Goal: Entertainment & Leisure: Browse casually

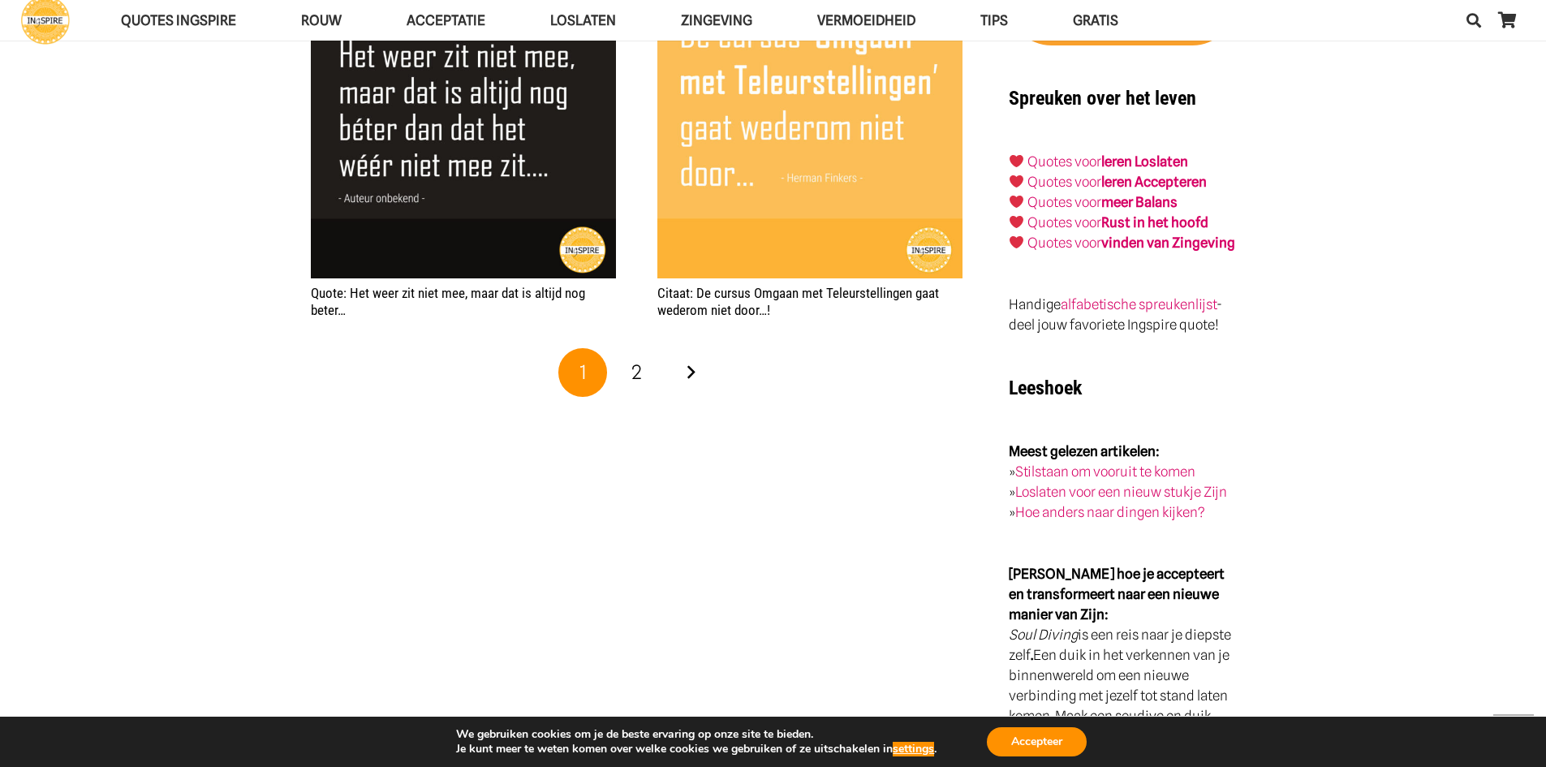
scroll to position [2029, 0]
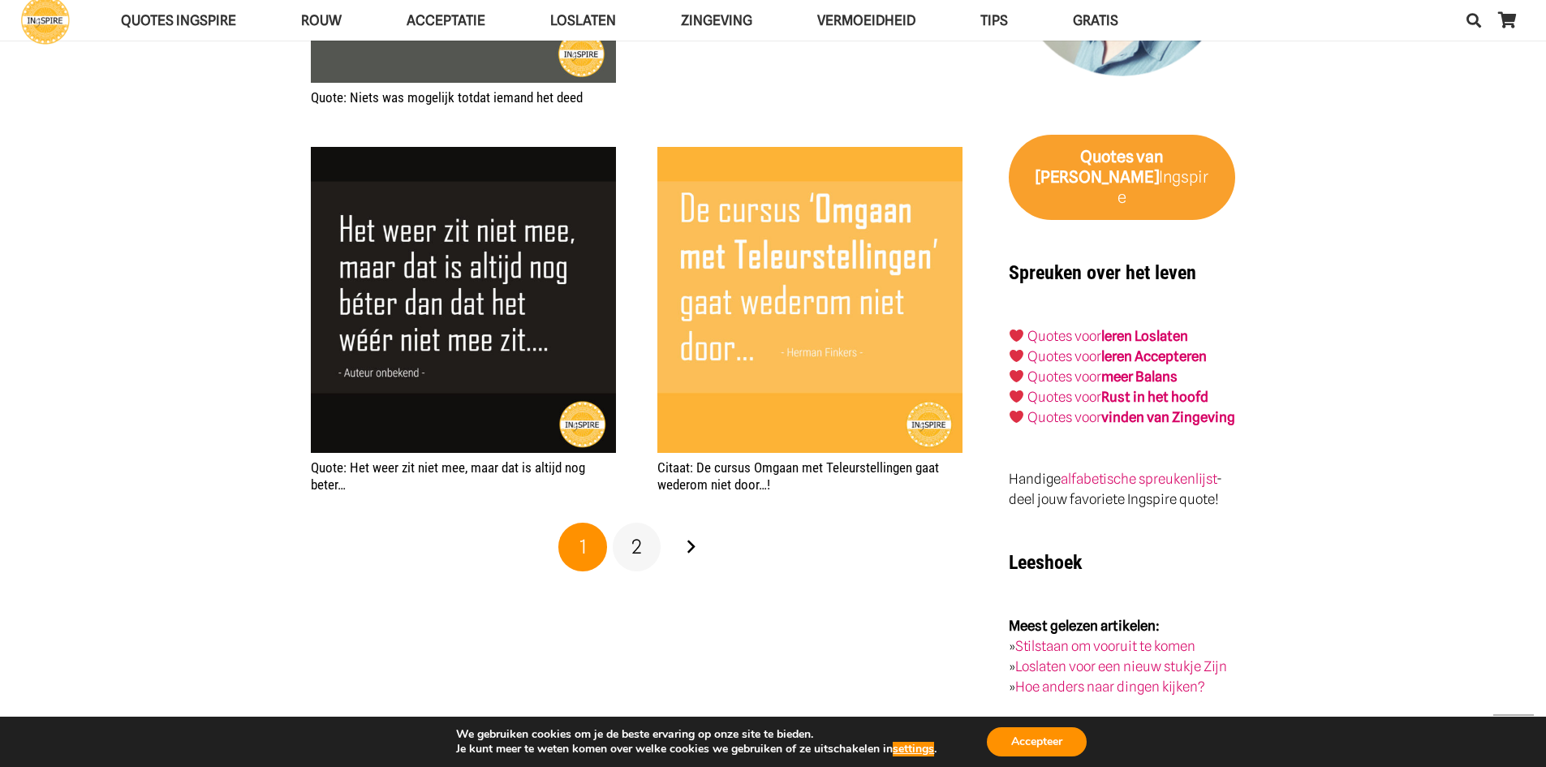
drag, startPoint x: 621, startPoint y: 537, endPoint x: 648, endPoint y: 550, distance: 29.4
click at [621, 536] on link "2" at bounding box center [637, 547] width 49 height 49
click at [662, 542] on div "1 2 Volgende" at bounding box center [636, 547] width 657 height 54
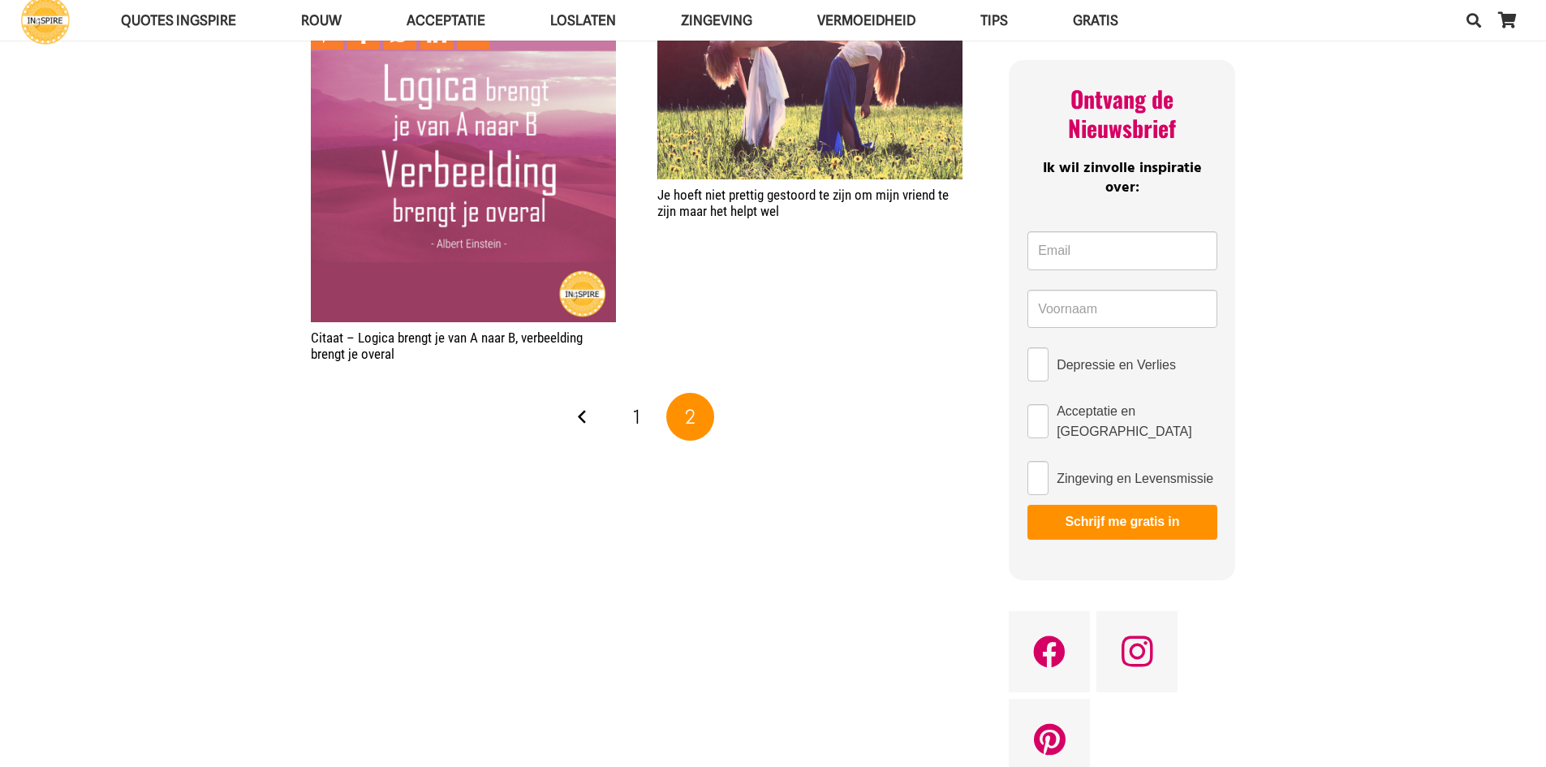
scroll to position [244, 0]
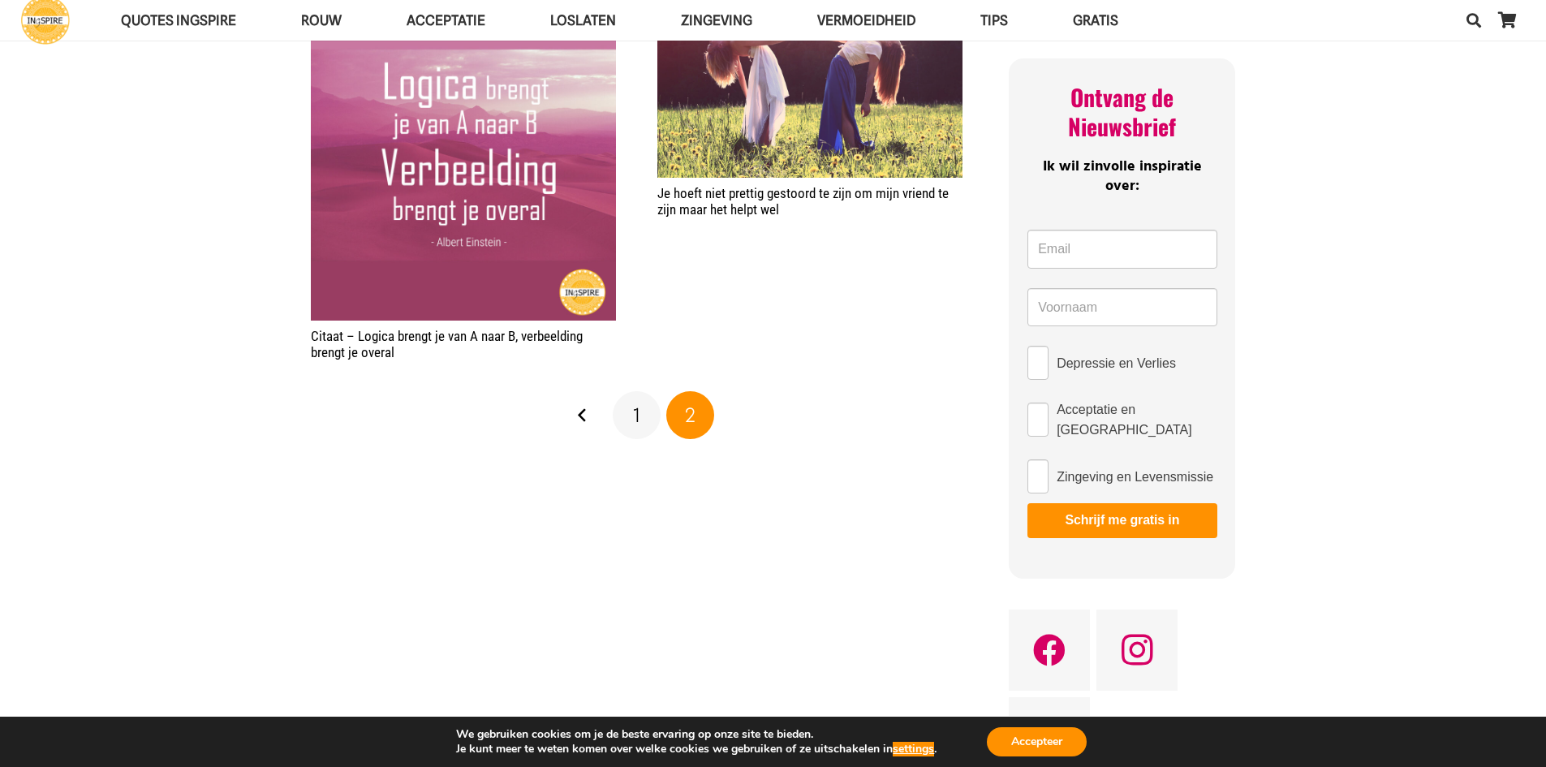
click at [626, 399] on link "1" at bounding box center [637, 415] width 49 height 49
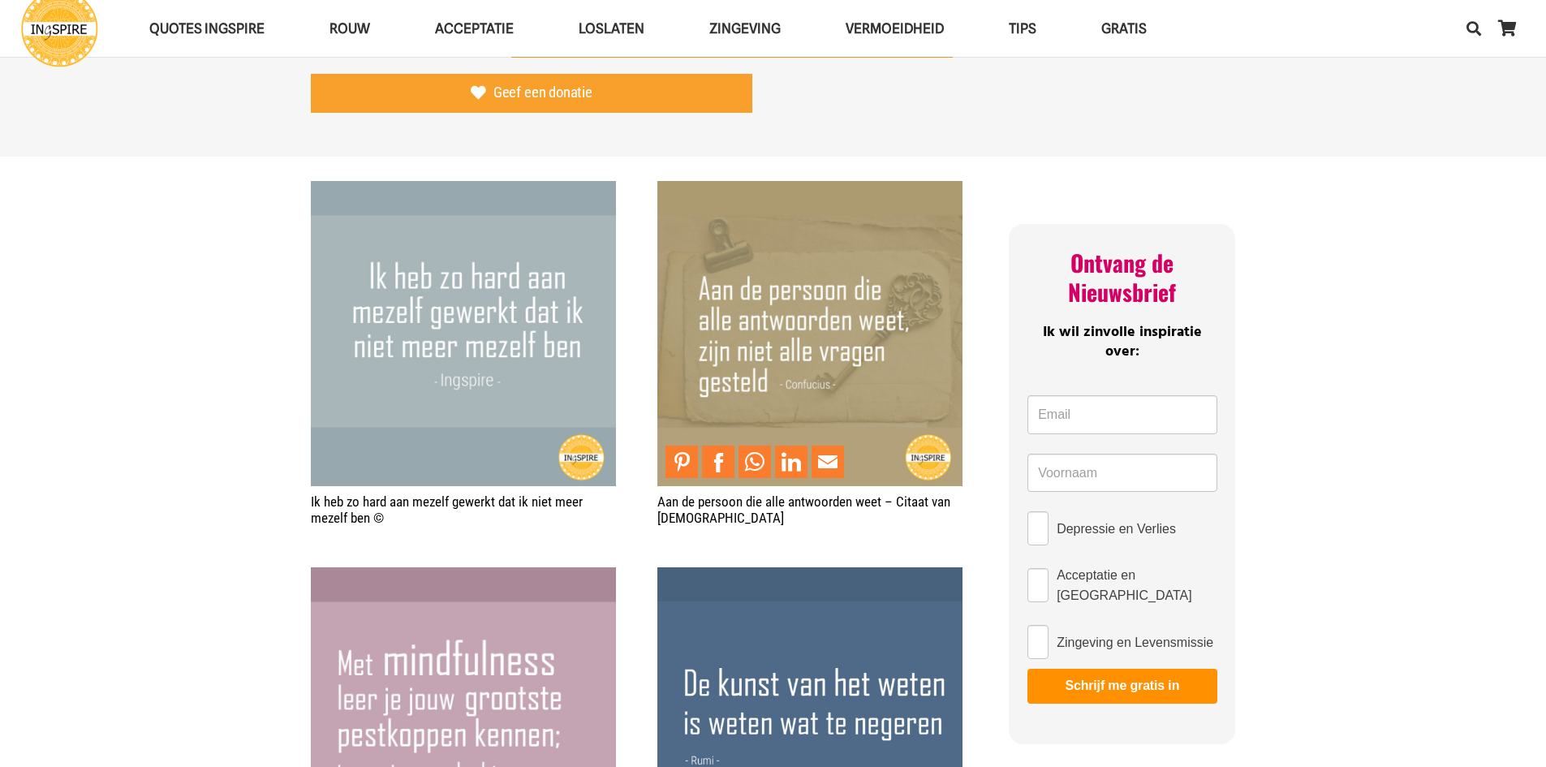
scroll to position [162, 0]
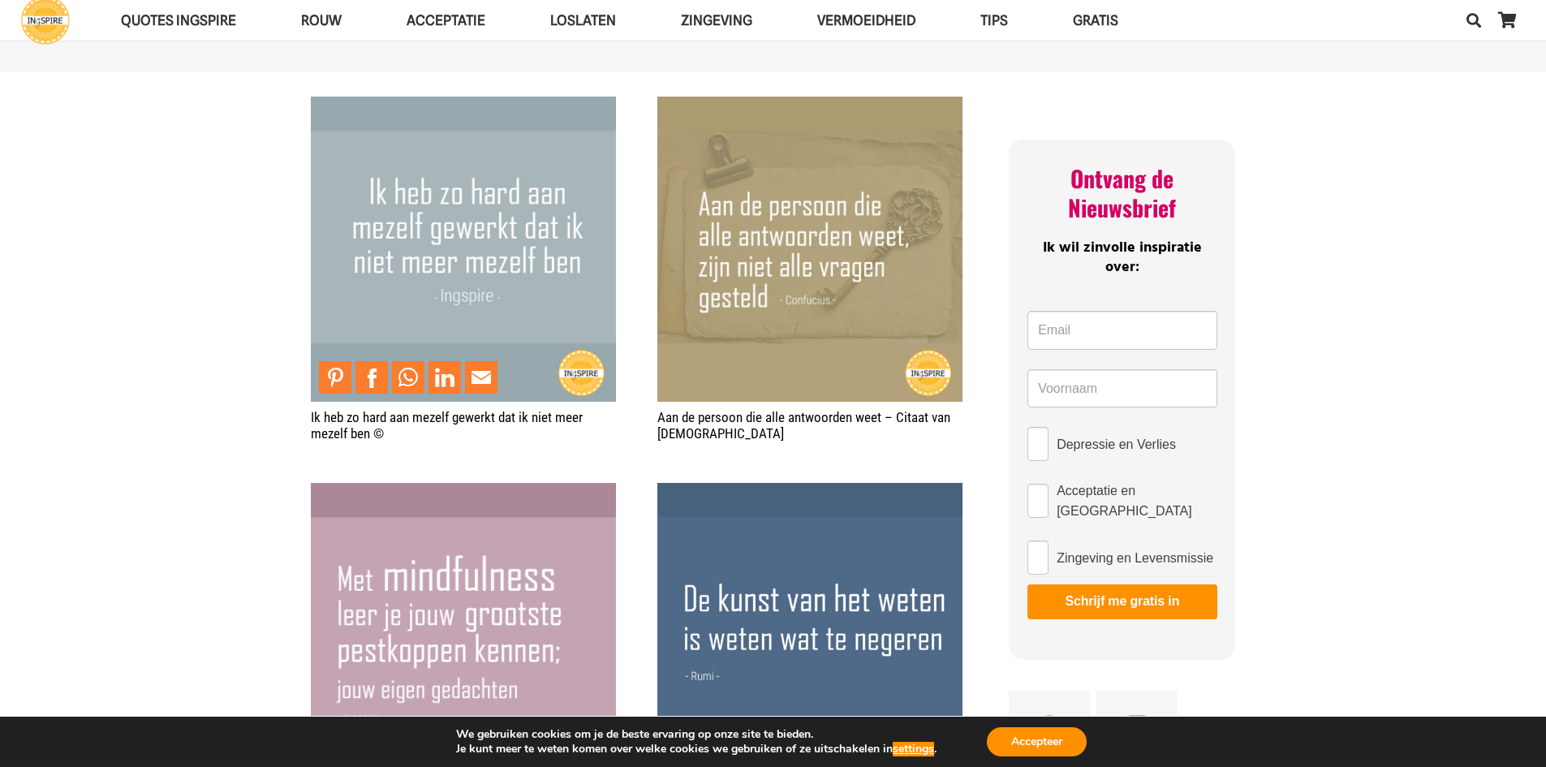
click at [442, 133] on img "Ik heb zo hard aan mezelf gewerkt dat ik niet meer mezelf ben ©" at bounding box center [463, 249] width 305 height 305
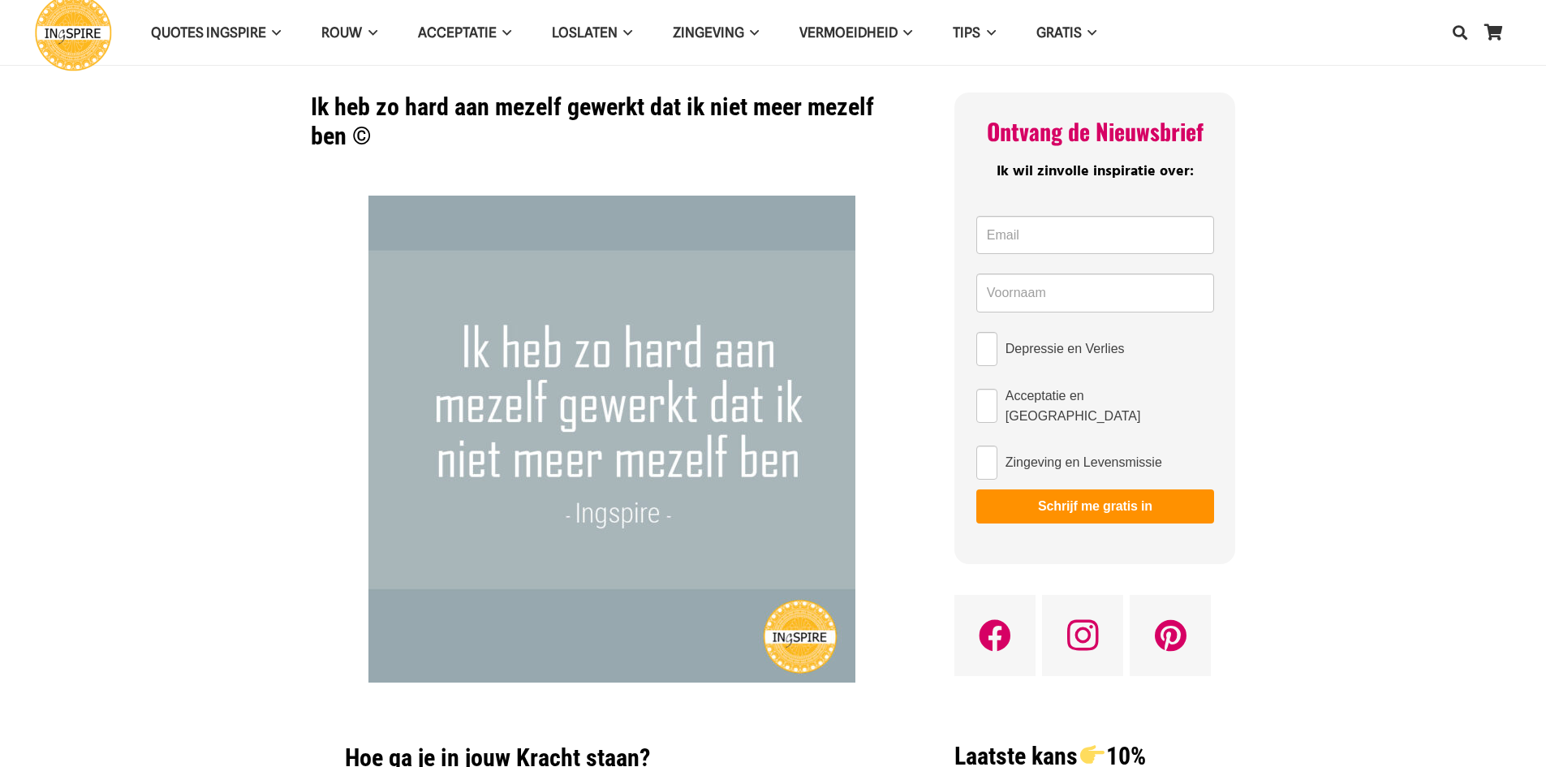
click at [421, 200] on img at bounding box center [612, 439] width 487 height 487
click at [463, 252] on img at bounding box center [612, 439] width 487 height 487
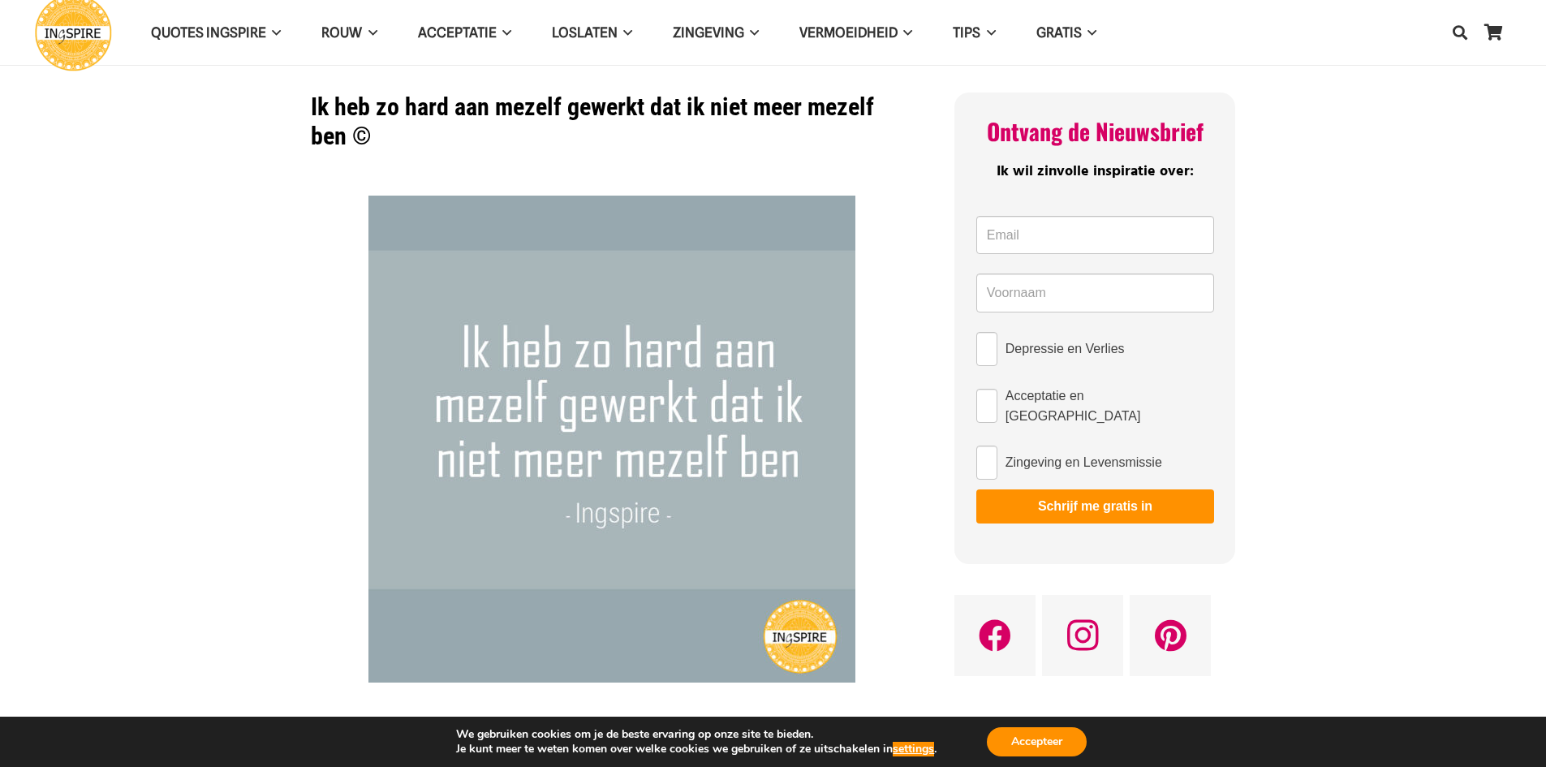
click at [463, 252] on img at bounding box center [612, 439] width 487 height 487
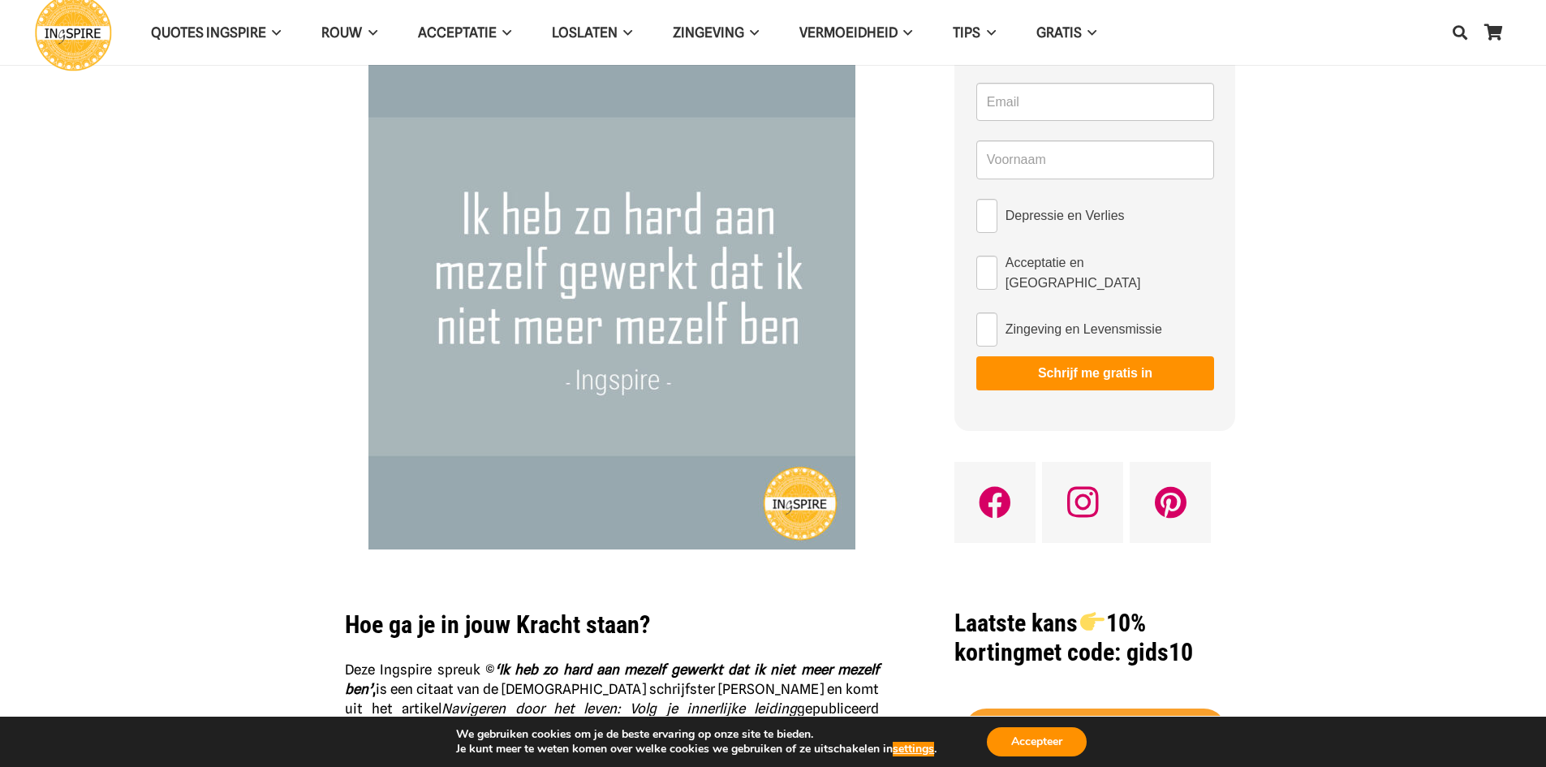
scroll to position [244, 0]
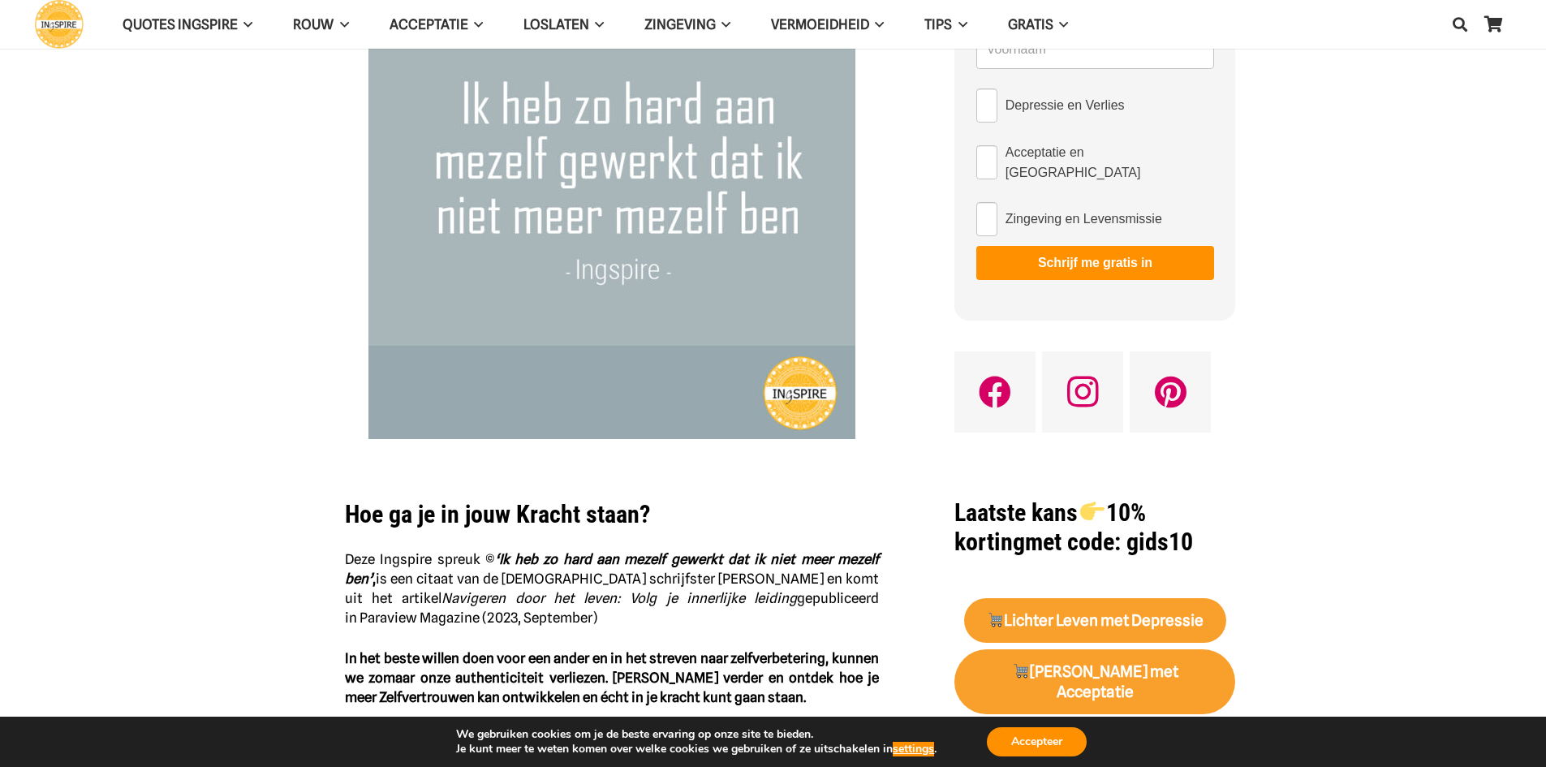
click at [457, 254] on img at bounding box center [612, 195] width 487 height 487
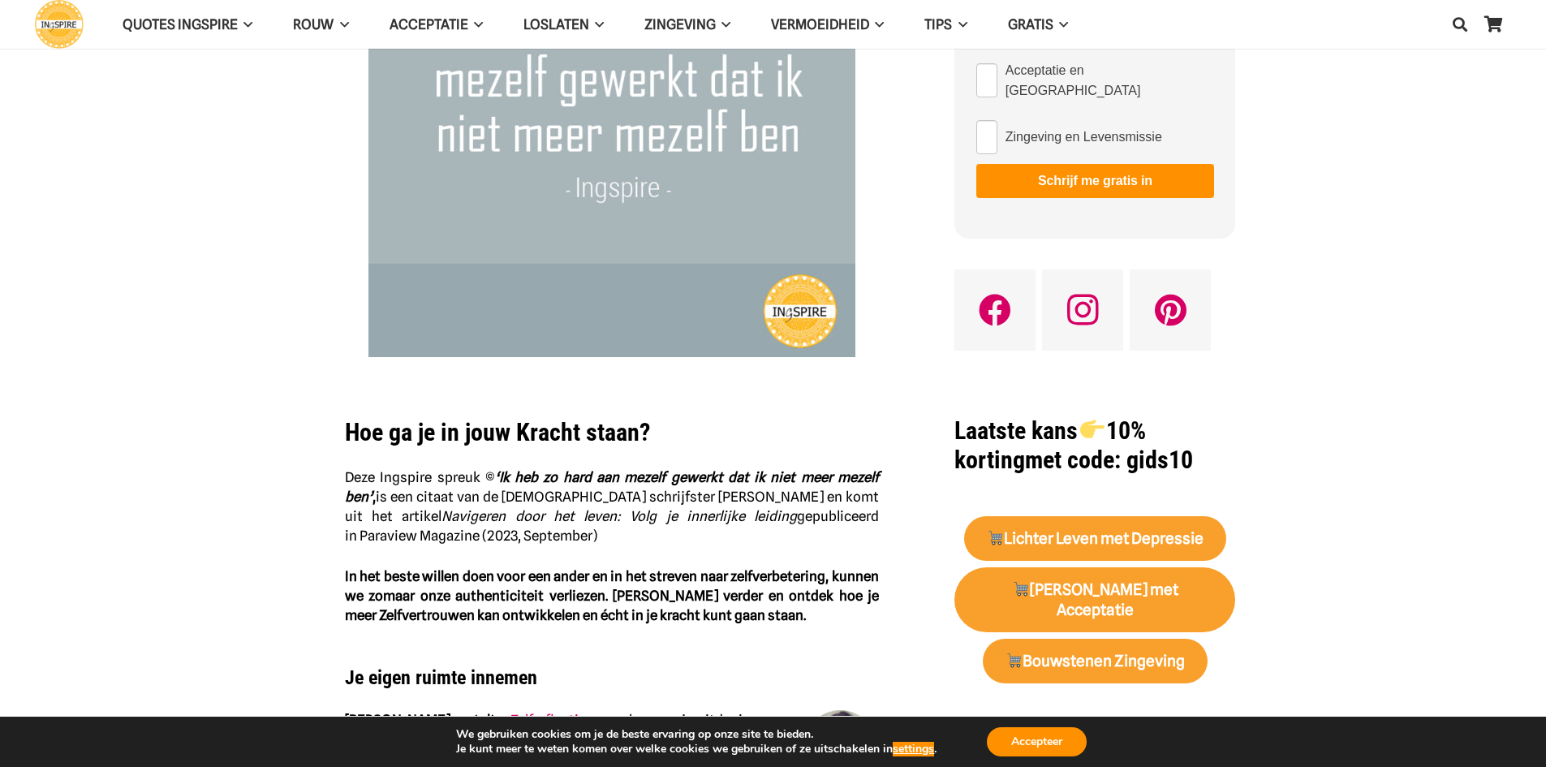
scroll to position [406, 0]
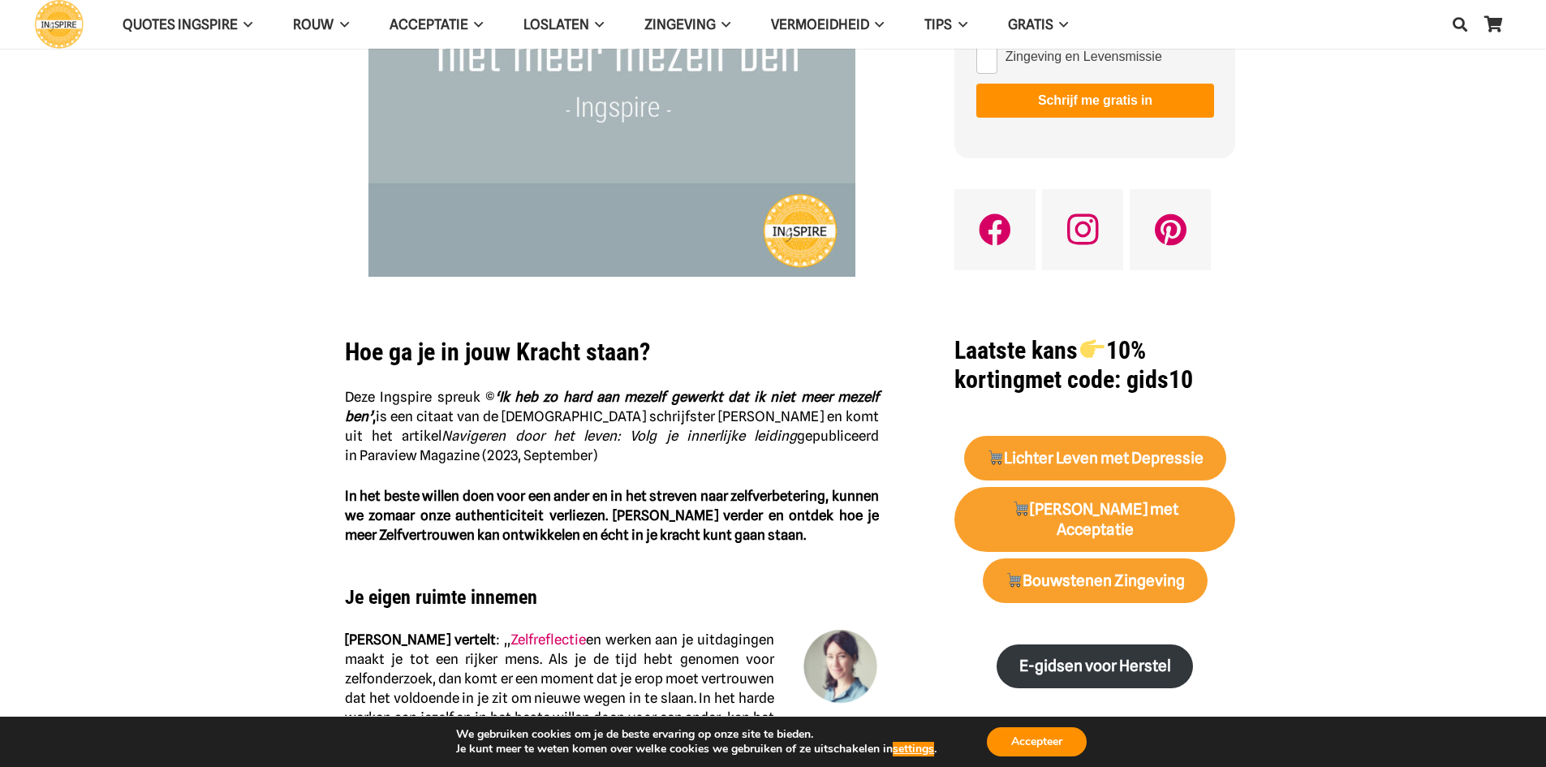
click at [360, 348] on strong "Hoe ga je in jouw Kracht staan?" at bounding box center [497, 352] width 305 height 28
drag, startPoint x: 360, startPoint y: 348, endPoint x: 626, endPoint y: 374, distance: 267.5
click at [626, 374] on div "Hoe ga je in jouw Kracht staan? Deze Ingspire spreuk © ‘Ik heb zo hard aan meze…" at bounding box center [612, 678] width 534 height 1816
drag, startPoint x: 589, startPoint y: 356, endPoint x: 597, endPoint y: 344, distance: 13.5
click at [589, 352] on strong "Hoe ga je in jouw Kracht staan?" at bounding box center [497, 352] width 305 height 28
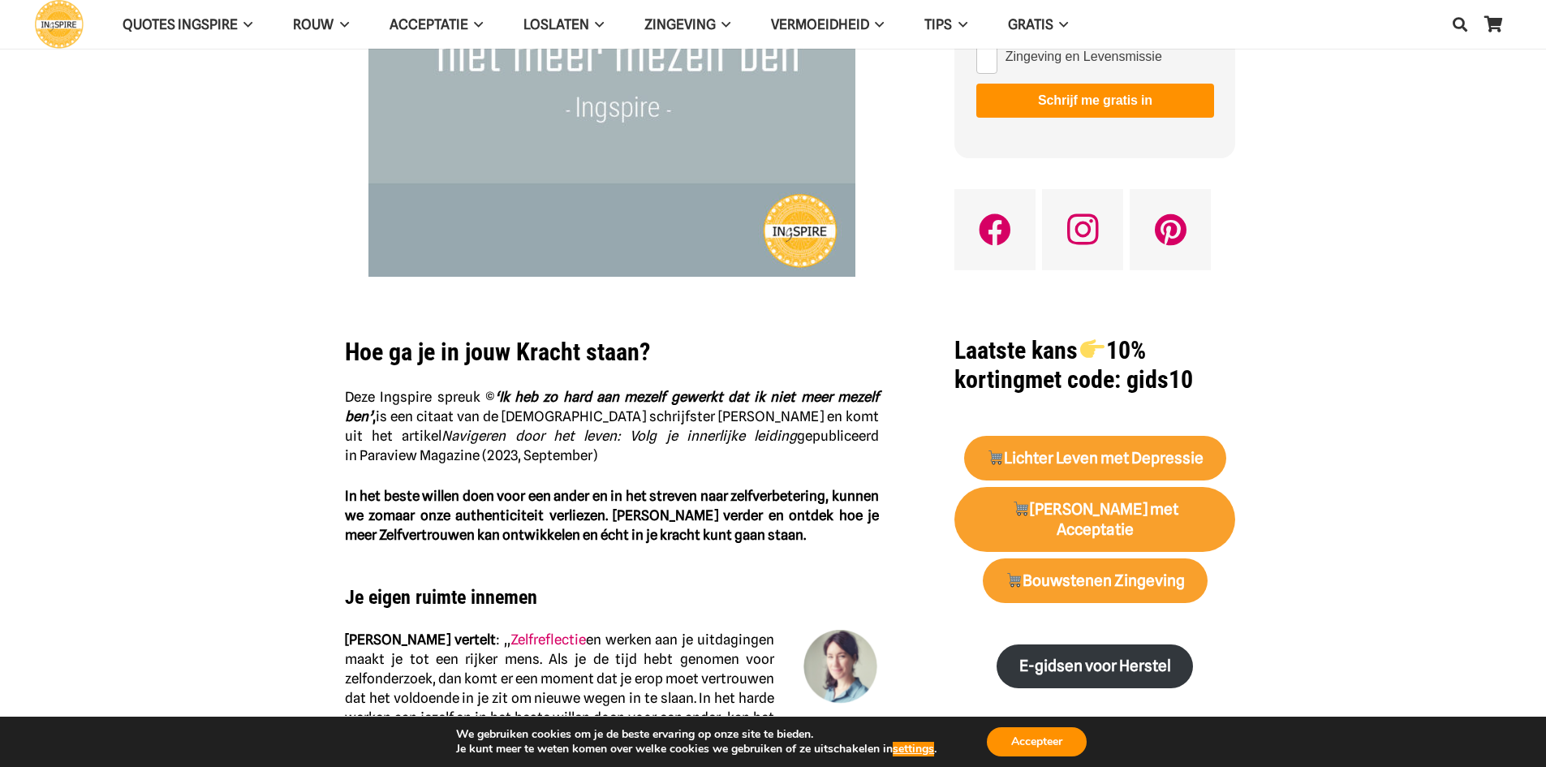
click at [592, 372] on div "Hoe ga je in jouw Kracht staan? Deze Ingspire spreuk © ‘Ik heb zo hard aan meze…" at bounding box center [612, 678] width 534 height 1816
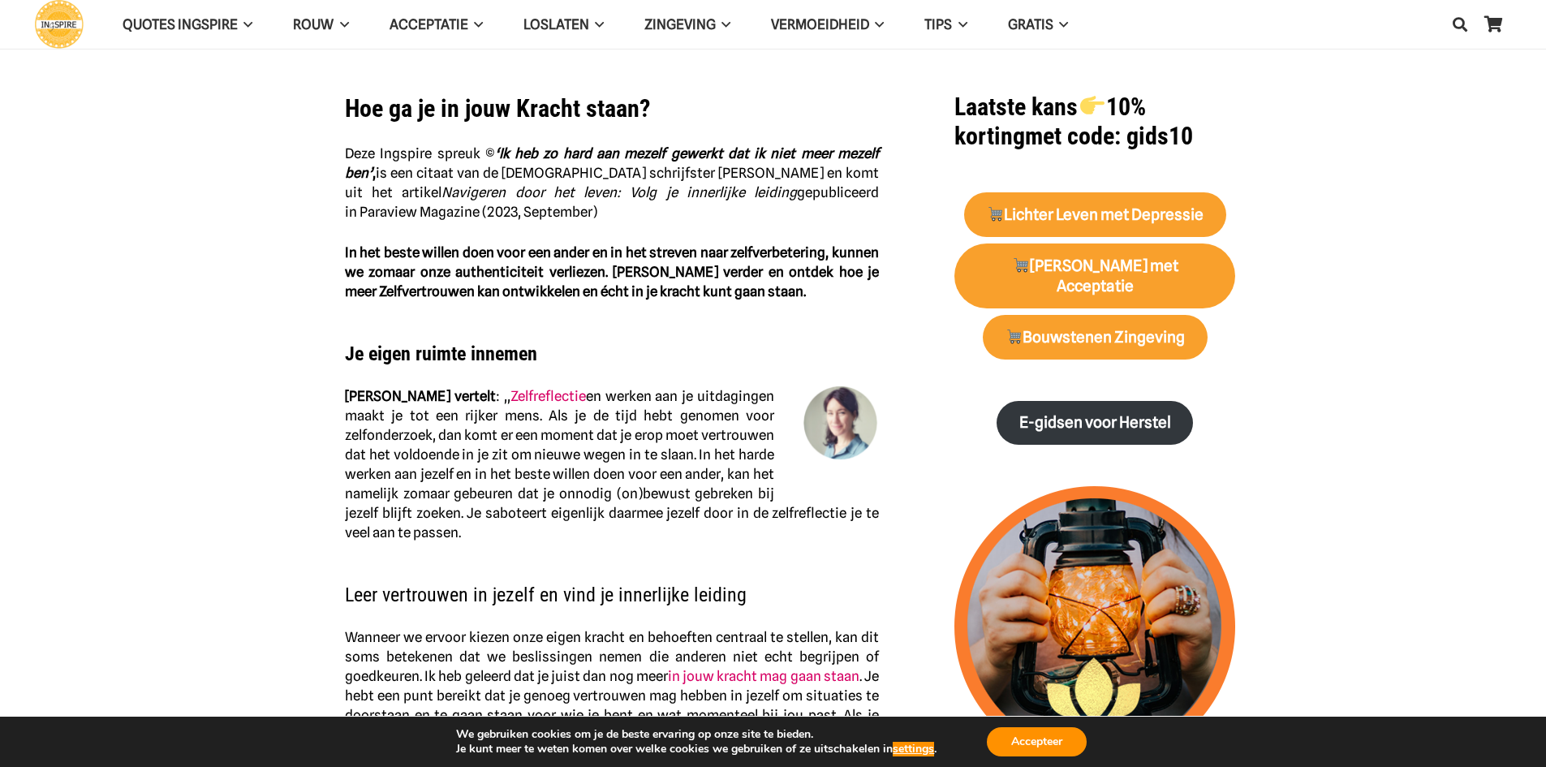
click at [589, 406] on p "[PERSON_NAME] vertelt : ,, Zelfreflectie en werken aan je uitdagingen maakt je …" at bounding box center [612, 464] width 534 height 156
click at [582, 421] on p "[PERSON_NAME] vertelt : ,, Zelfreflectie en werken aan je uitdagingen maakt je …" at bounding box center [612, 464] width 534 height 156
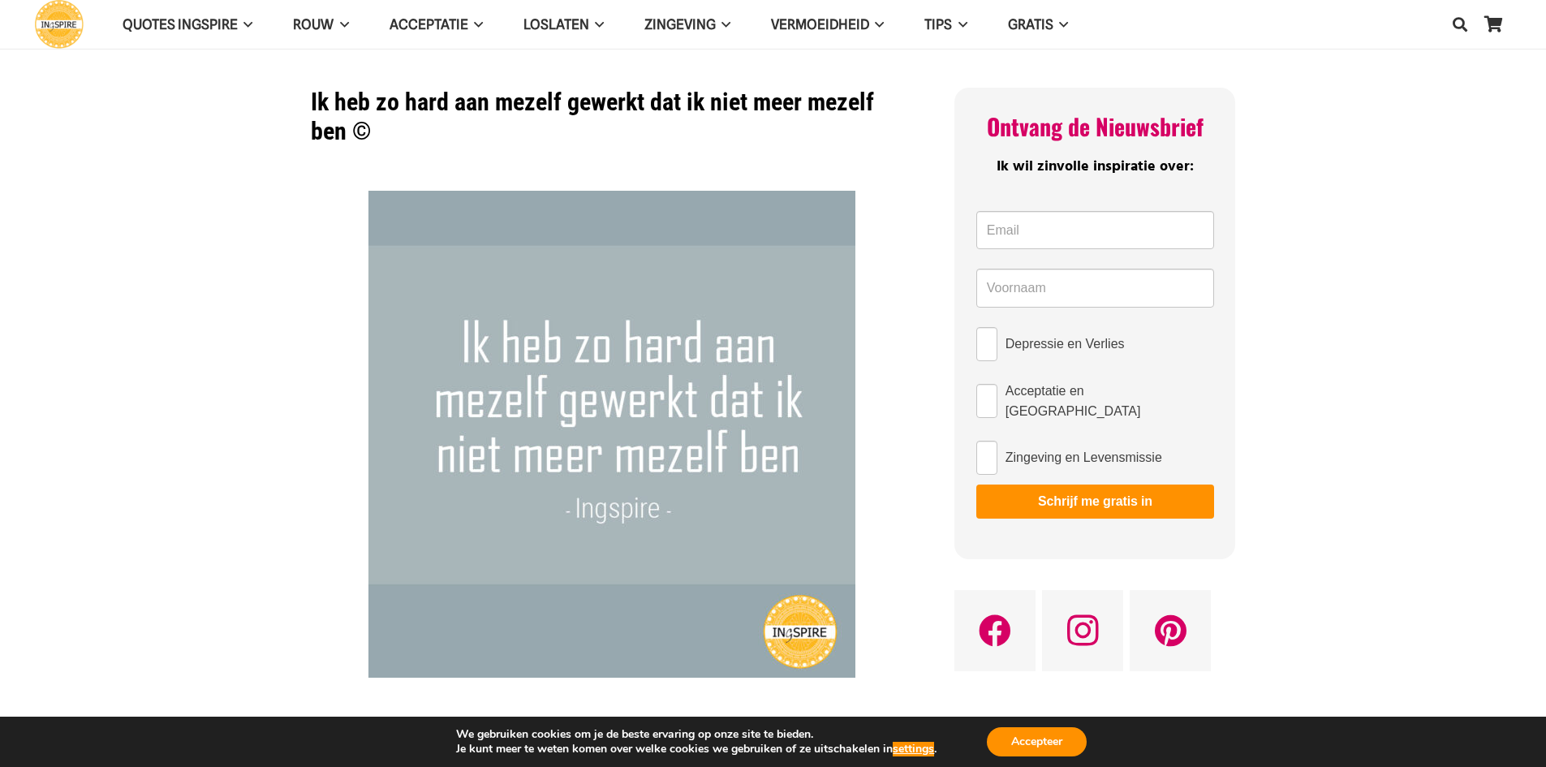
scroll to position [0, 0]
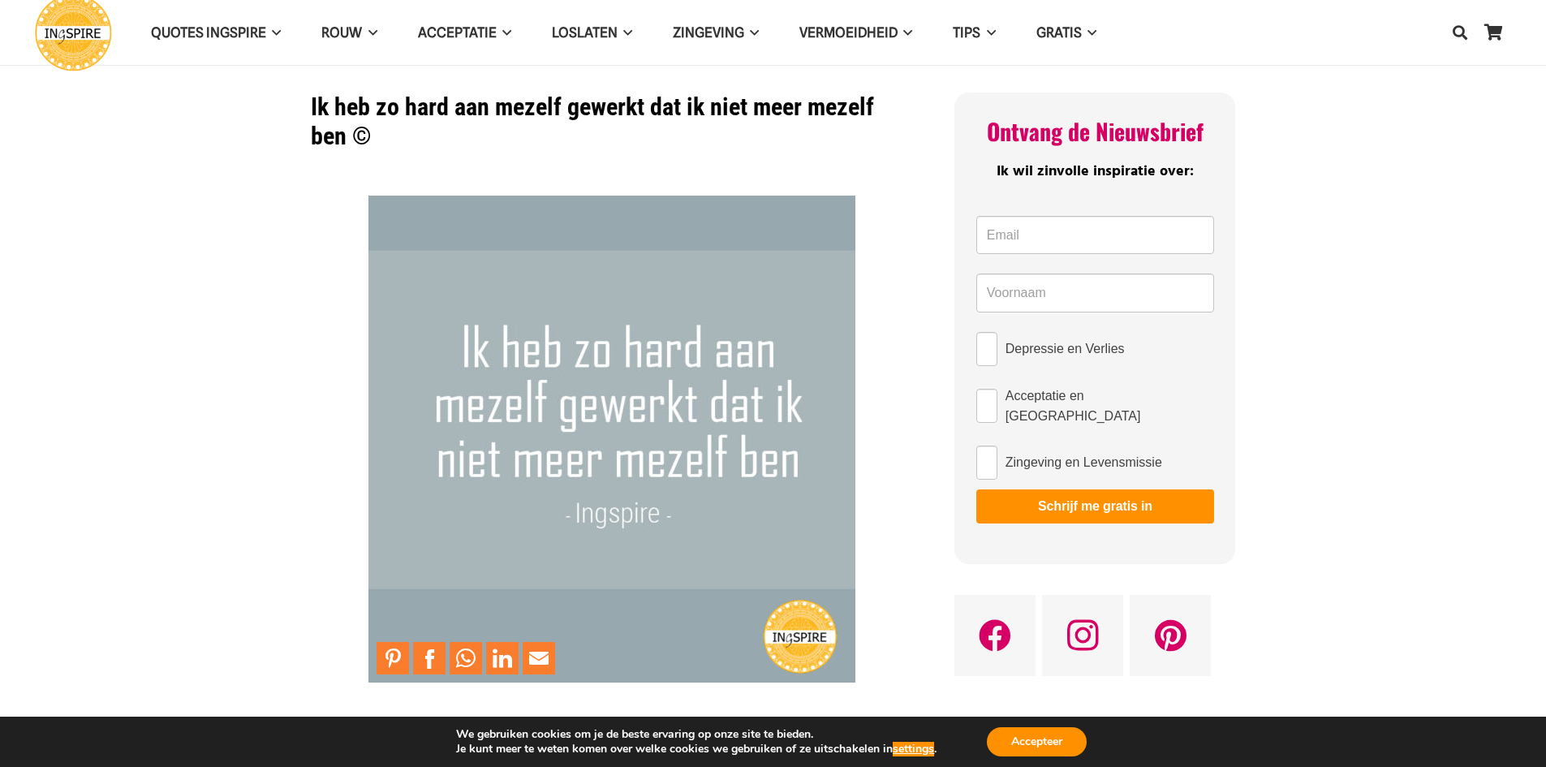
click at [537, 407] on img at bounding box center [612, 439] width 487 height 487
